Goal: Information Seeking & Learning: Learn about a topic

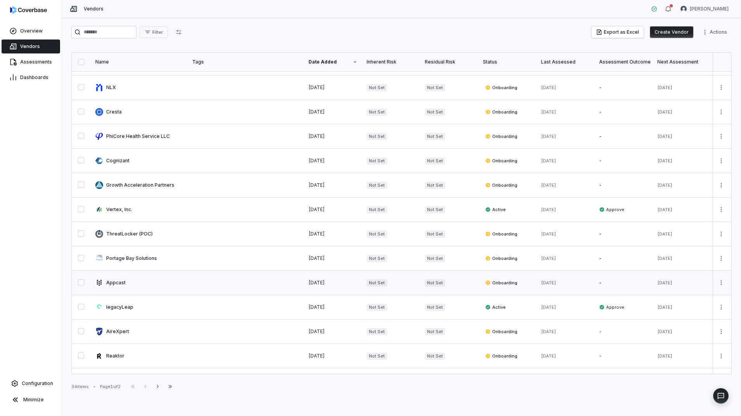
scroll to position [77, 0]
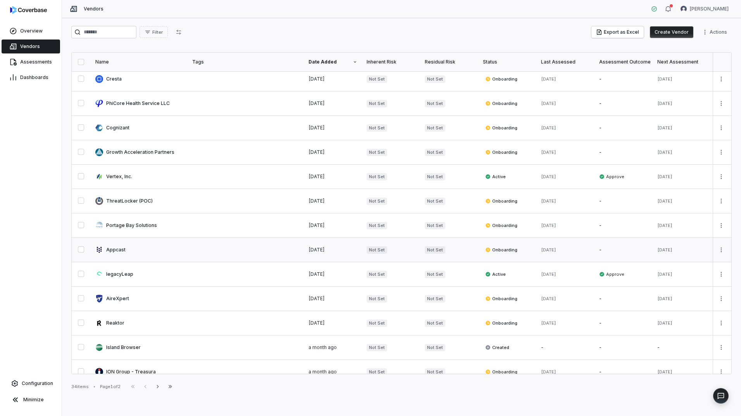
click at [111, 249] on link at bounding box center [139, 250] width 97 height 24
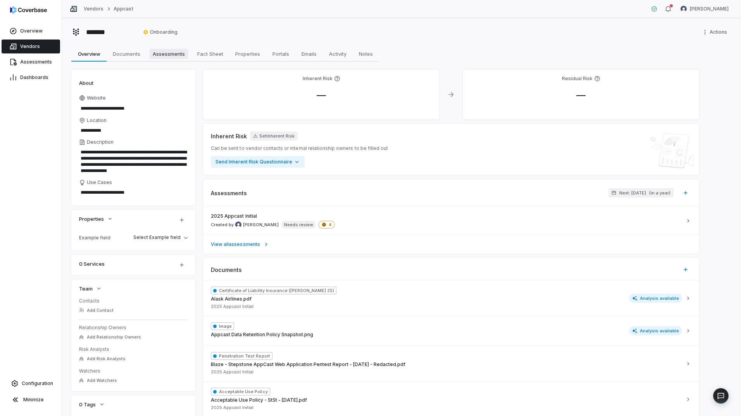
click at [173, 57] on span "Assessments" at bounding box center [169, 54] width 38 height 10
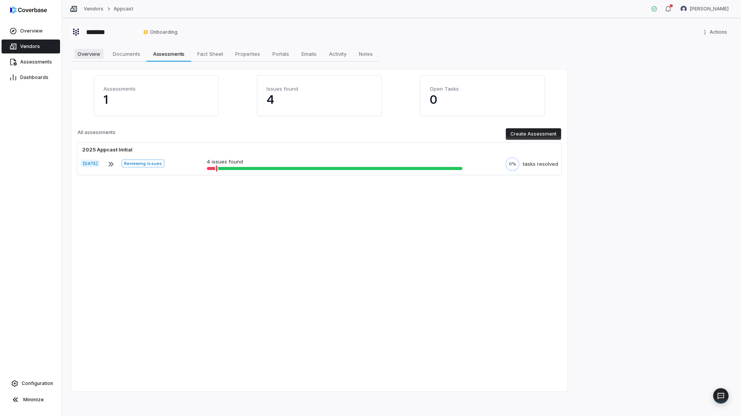
click at [94, 56] on span "Overview" at bounding box center [88, 54] width 29 height 10
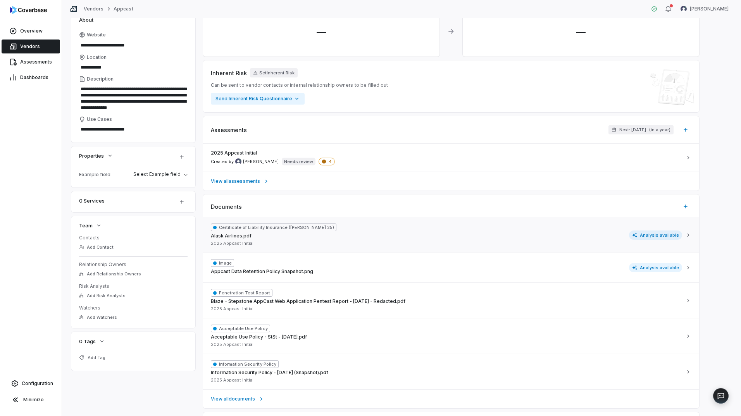
scroll to position [77, 0]
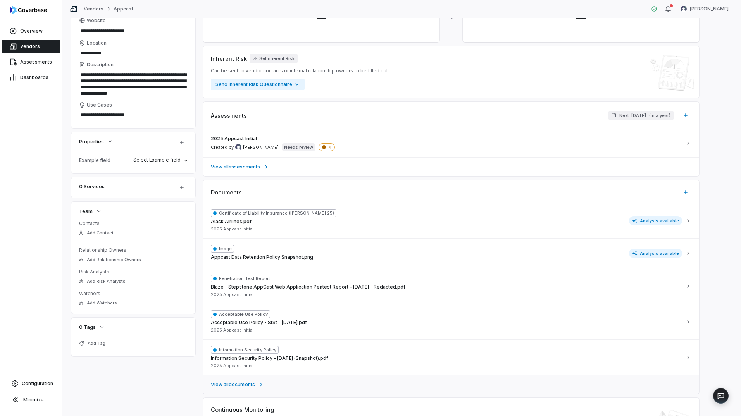
click at [242, 384] on span "View all documents" at bounding box center [233, 385] width 44 height 6
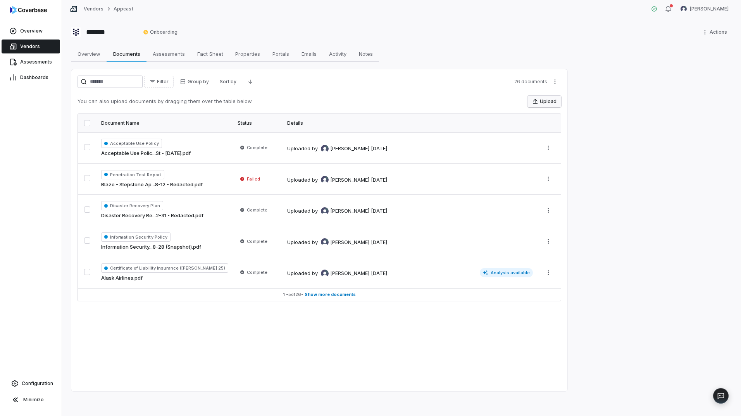
click at [542, 101] on button "Upload" at bounding box center [544, 102] width 34 height 12
click at [325, 296] on span "Show more documents" at bounding box center [330, 295] width 51 height 6
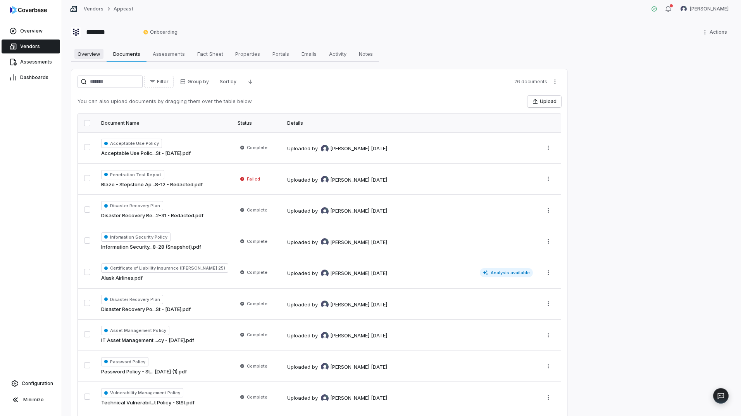
click at [96, 58] on span "Overview" at bounding box center [88, 54] width 29 height 10
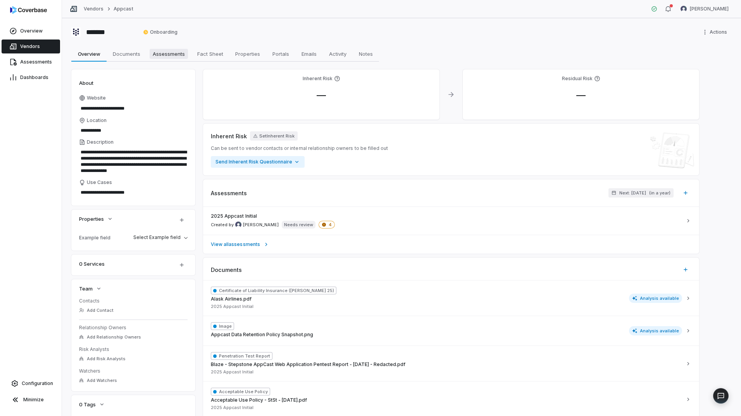
click at [170, 58] on span "Assessments" at bounding box center [169, 54] width 38 height 10
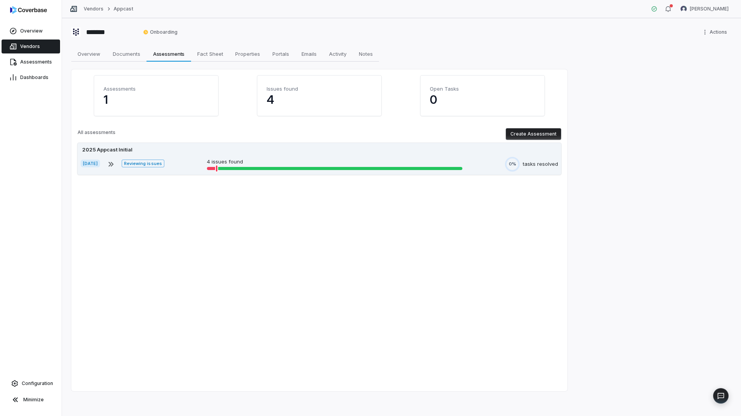
click at [152, 150] on div "2025 Appcast Initial" at bounding box center [319, 150] width 477 height 8
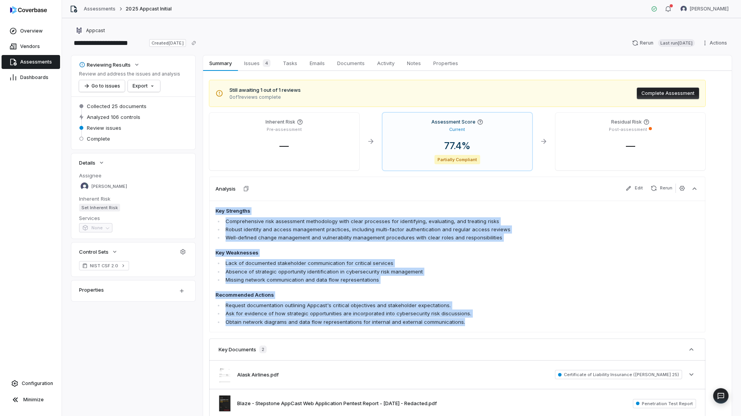
drag, startPoint x: 477, startPoint y: 328, endPoint x: 208, endPoint y: 203, distance: 297.1
click at [208, 203] on div "Still awaiting 1 out of 1 reviews 0 of 1 reviews complete Complete Assessment I…" at bounding box center [467, 258] width 528 height 375
copy span "Key Strengths Comprehensive risk assessment methodology with clear processes fo…"
click at [32, 46] on span "Vendors" at bounding box center [30, 46] width 20 height 6
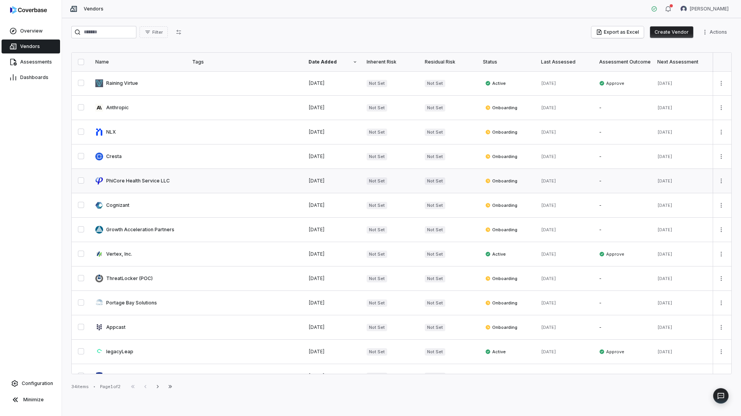
scroll to position [39, 0]
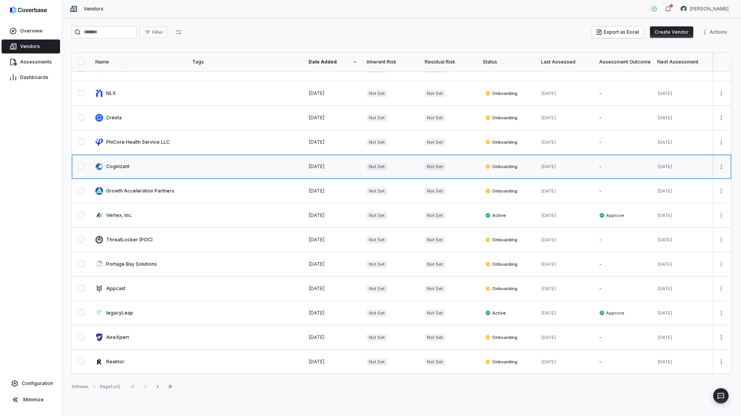
click at [146, 167] on link at bounding box center [139, 167] width 97 height 24
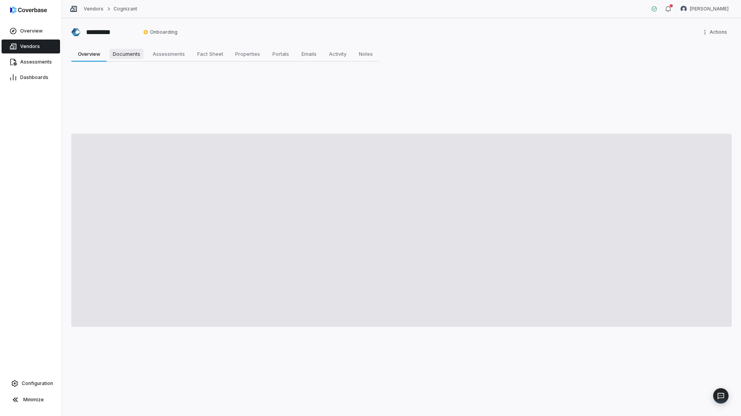
click at [126, 57] on span "Documents" at bounding box center [127, 54] width 34 height 10
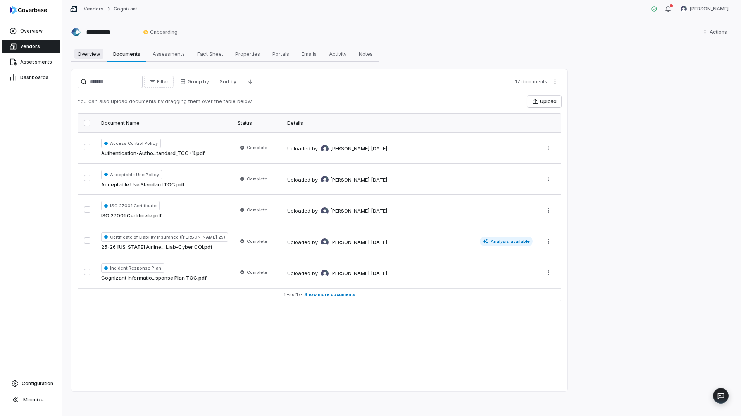
click at [94, 55] on span "Overview" at bounding box center [88, 54] width 29 height 10
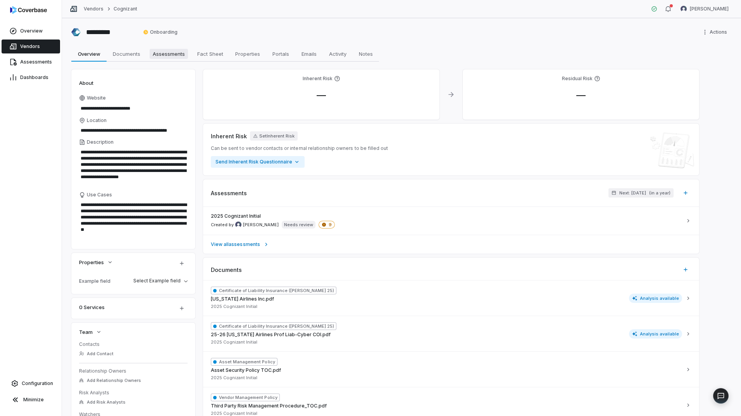
click at [163, 57] on span "Assessments" at bounding box center [169, 54] width 38 height 10
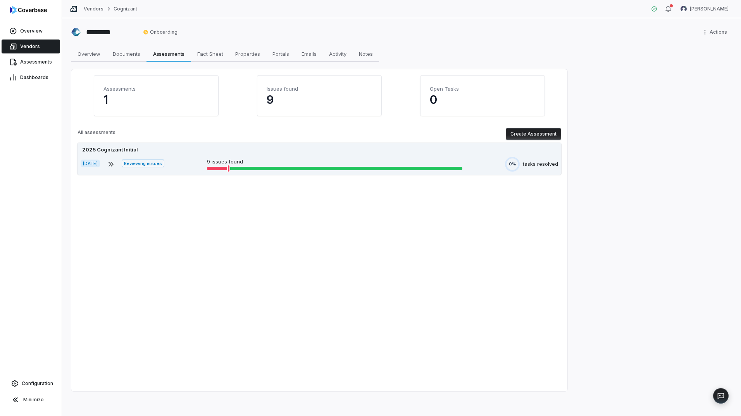
click at [185, 158] on div "[DATE] Reviewing issues 9 issues found 0% tasks resolved" at bounding box center [319, 164] width 477 height 15
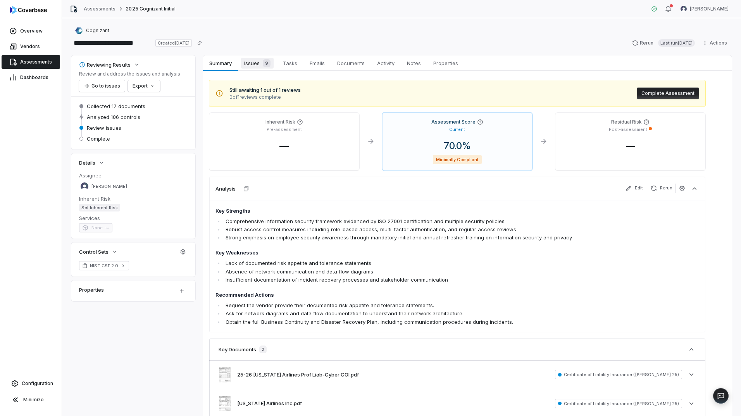
click at [257, 65] on span "Issues 9" at bounding box center [257, 63] width 33 height 11
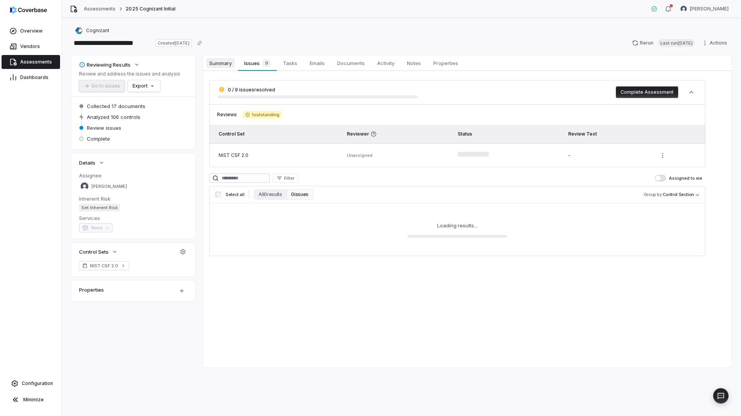
click at [225, 64] on span "Summary" at bounding box center [220, 63] width 29 height 10
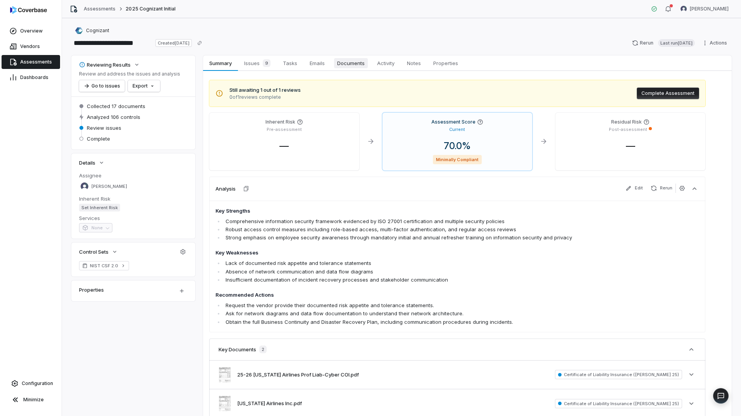
click at [348, 65] on span "Documents" at bounding box center [351, 63] width 34 height 10
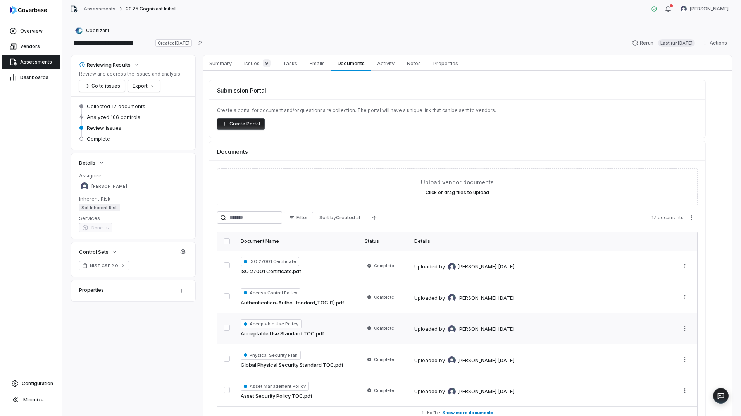
scroll to position [39, 0]
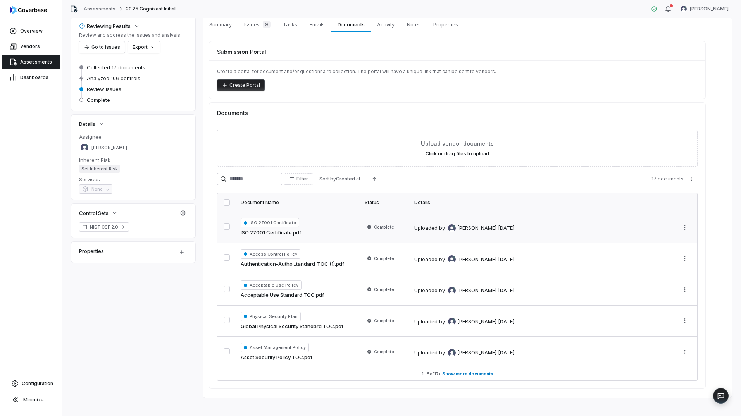
click at [328, 230] on div "ISO 27001 Certificate ISO 27001 Certificate.pdf" at bounding box center [298, 227] width 115 height 19
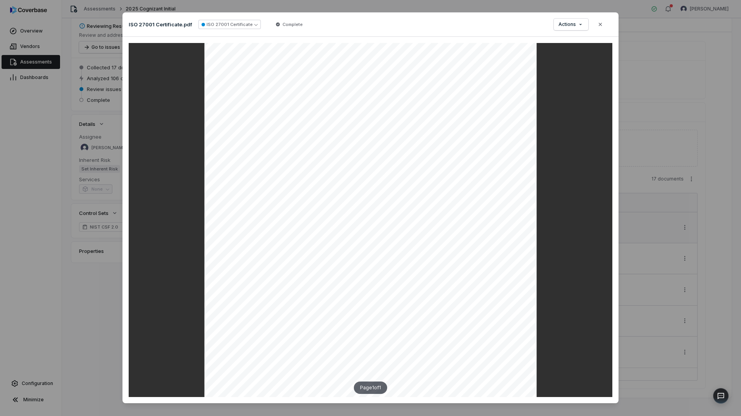
scroll to position [81, 0]
click at [606, 25] on button "Close" at bounding box center [600, 24] width 16 height 16
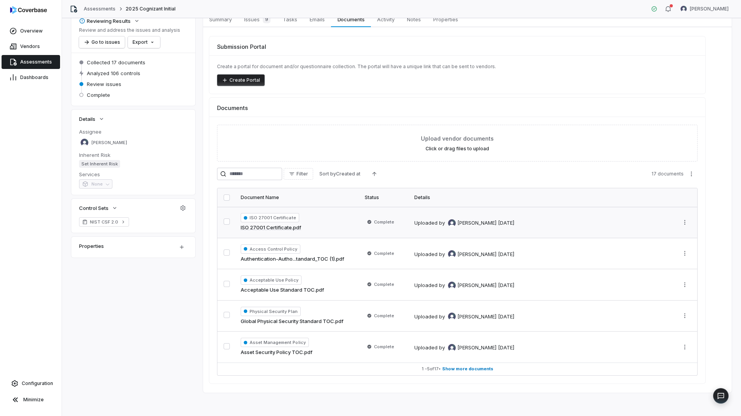
scroll to position [45, 0]
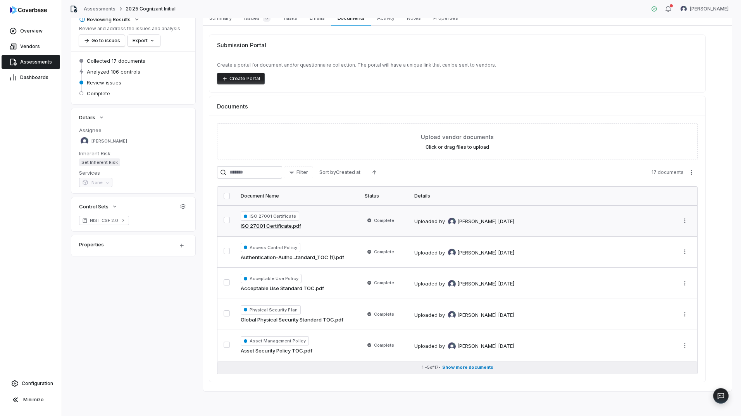
click at [471, 367] on span "Show more documents" at bounding box center [467, 368] width 51 height 6
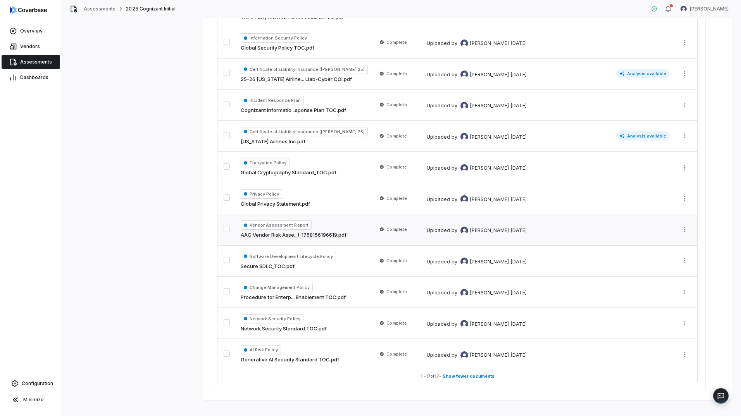
scroll to position [420, 0]
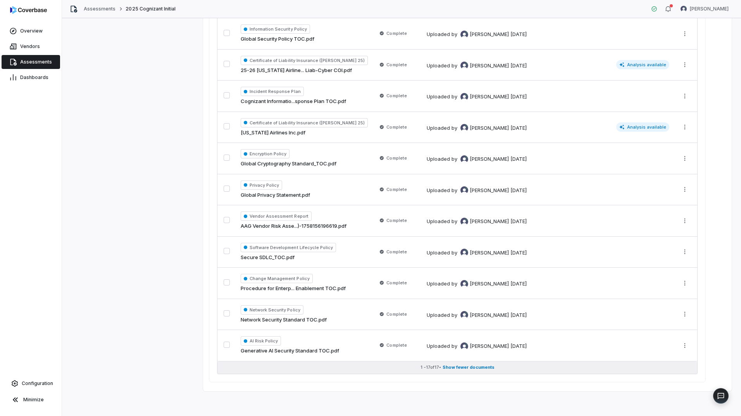
click at [457, 367] on span "Show fewer documents" at bounding box center [468, 368] width 52 height 6
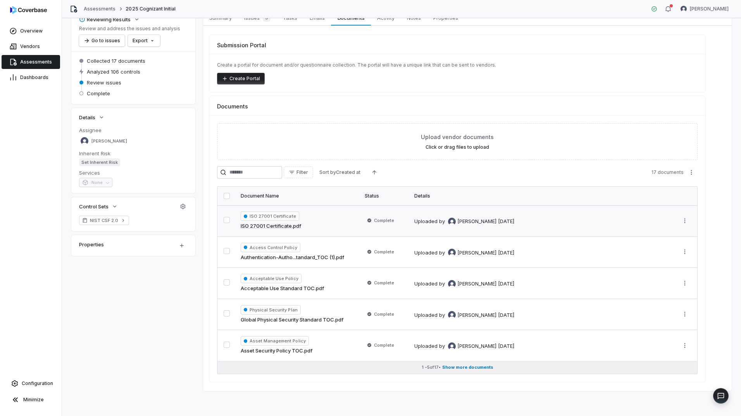
click at [465, 367] on span "Show more documents" at bounding box center [467, 368] width 51 height 6
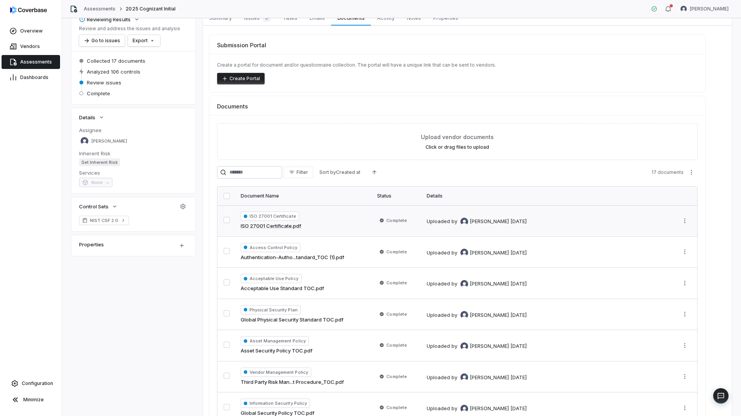
scroll to position [420, 0]
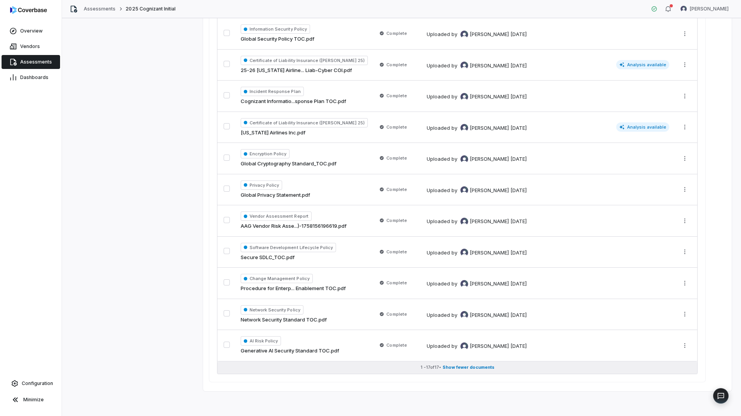
click at [454, 368] on span "Show fewer documents" at bounding box center [468, 368] width 52 height 6
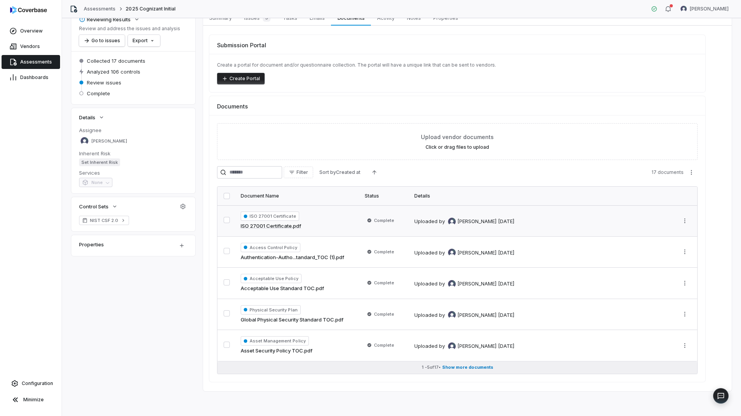
scroll to position [45, 0]
click at [29, 60] on span "Assessments" at bounding box center [36, 62] width 32 height 6
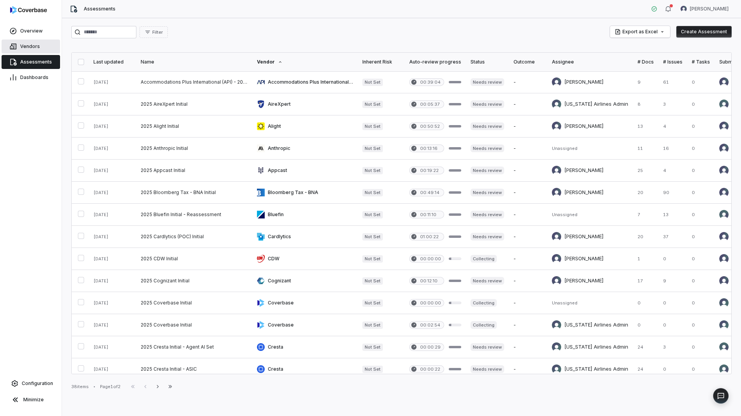
click at [25, 44] on span "Vendors" at bounding box center [30, 46] width 20 height 6
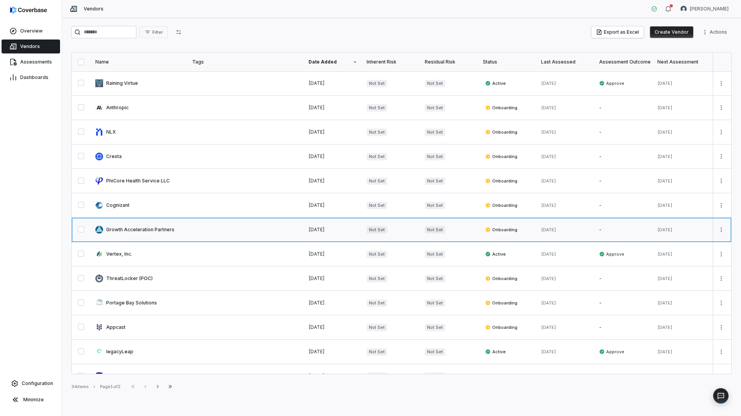
click at [160, 229] on link at bounding box center [139, 230] width 97 height 24
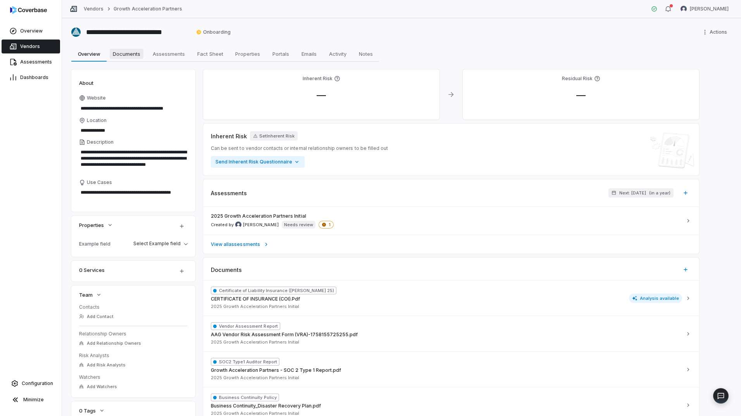
click at [129, 52] on span "Documents" at bounding box center [127, 54] width 34 height 10
type textarea "*"
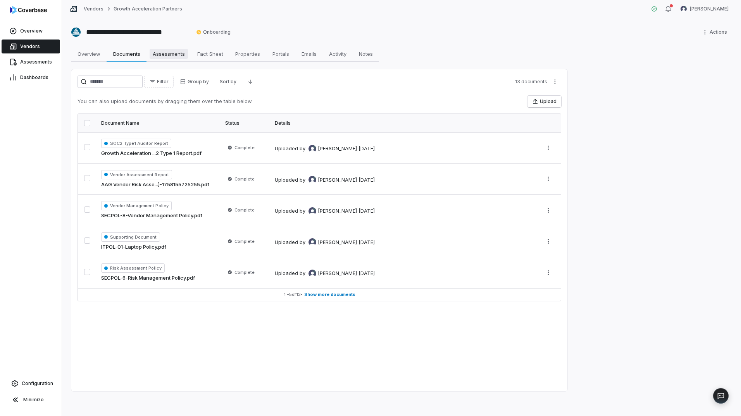
click at [166, 57] on span "Assessments" at bounding box center [169, 54] width 38 height 10
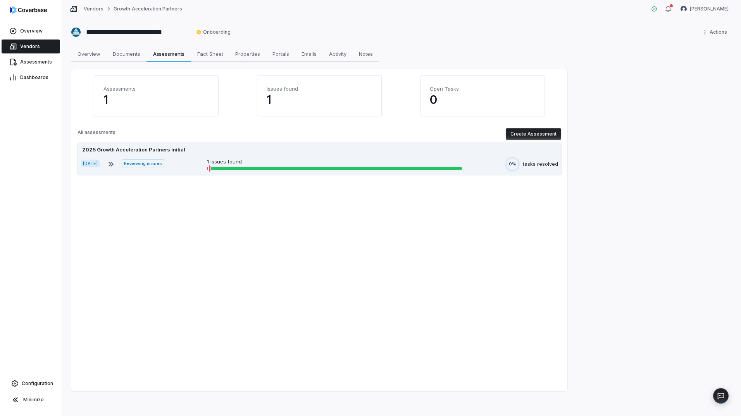
click at [199, 164] on div "[DATE] Reviewing issues 1 issues found 0% tasks resolved" at bounding box center [319, 164] width 477 height 15
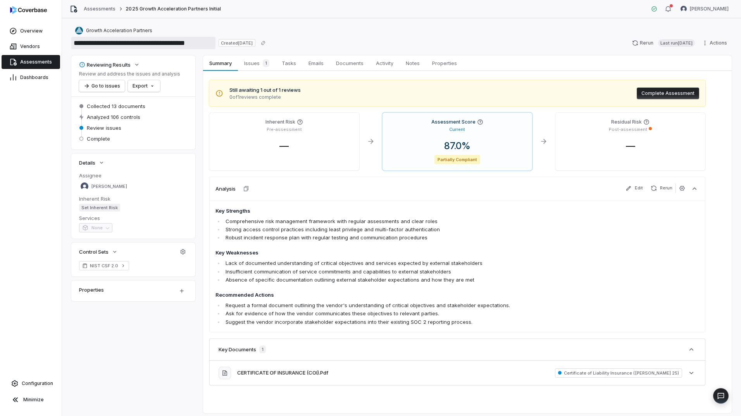
drag, startPoint x: 93, startPoint y: 43, endPoint x: 188, endPoint y: 45, distance: 95.3
click at [188, 45] on input "**********" at bounding box center [143, 43] width 144 height 12
click at [348, 62] on span "Documents" at bounding box center [350, 63] width 34 height 10
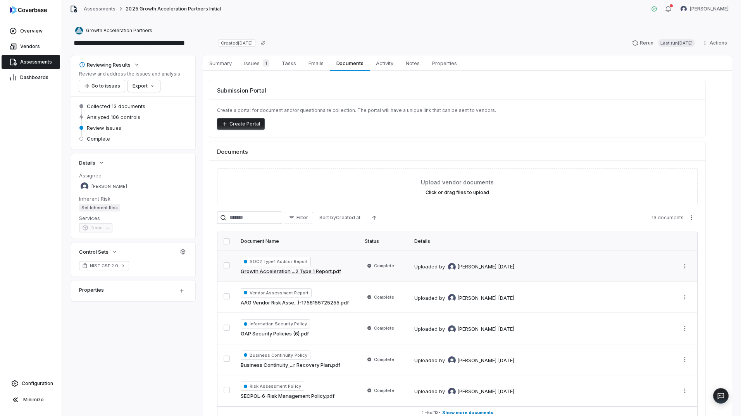
click at [325, 271] on link "Growth Acceleration ...2 Type 1 Report.pdf" at bounding box center [291, 272] width 100 height 8
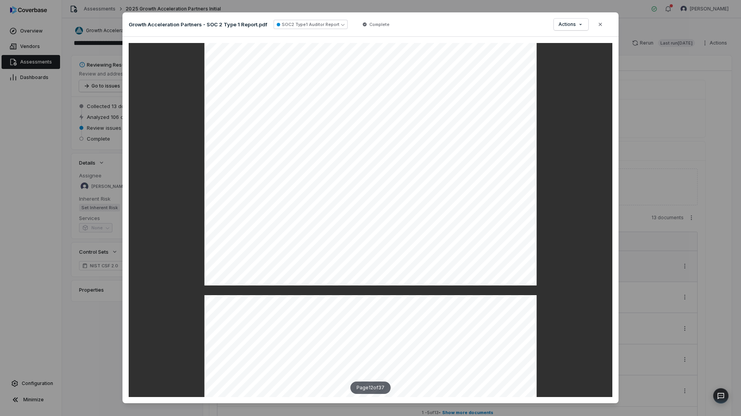
scroll to position [4998, 0]
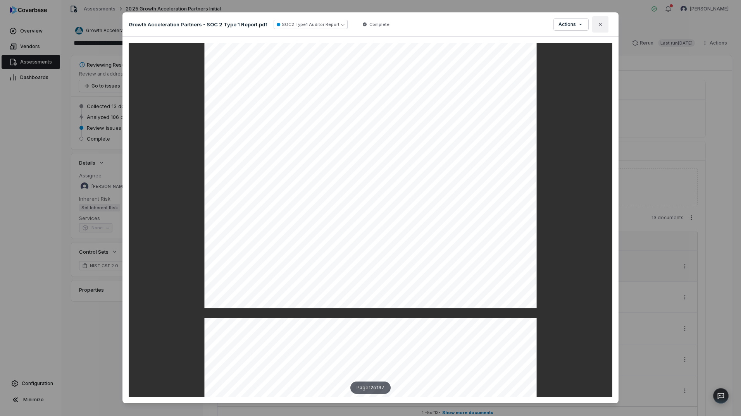
click at [601, 25] on button "Close" at bounding box center [600, 24] width 16 height 16
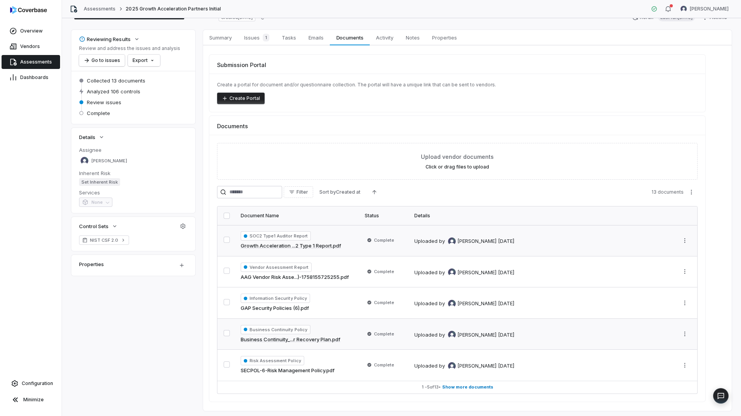
scroll to position [39, 0]
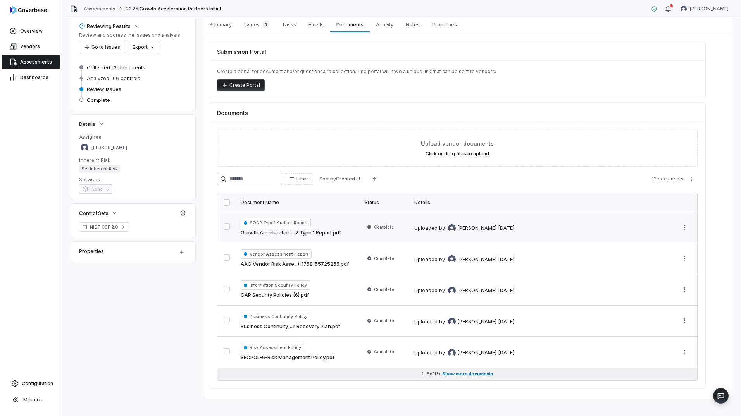
click at [474, 374] on span "Show more documents" at bounding box center [467, 374] width 51 height 6
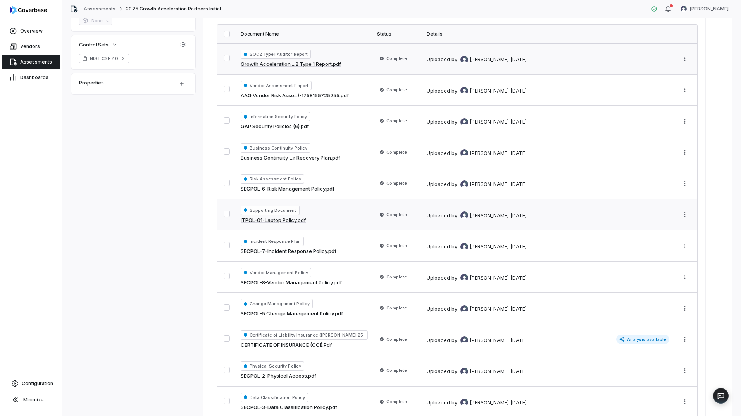
scroll to position [194, 0]
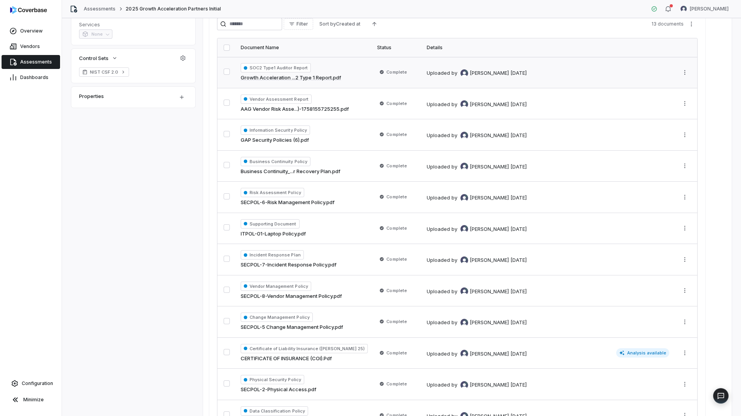
click at [347, 75] on div "SOC2 Type1 Auditor Report Growth Acceleration ...2 Type 1 Report.pdf" at bounding box center [304, 72] width 127 height 19
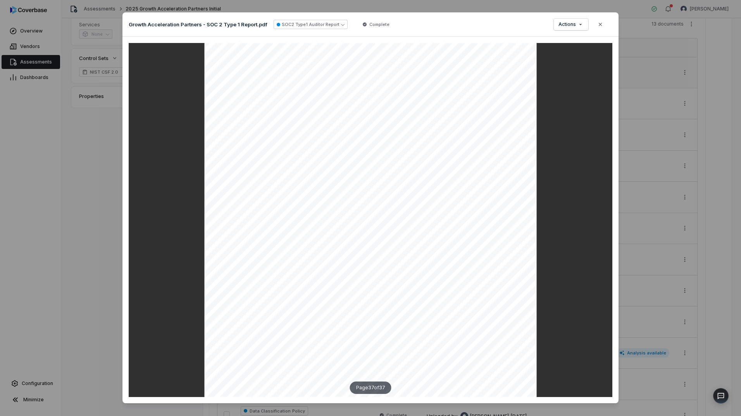
scroll to position [15845, 0]
